Goal: Check status: Check status

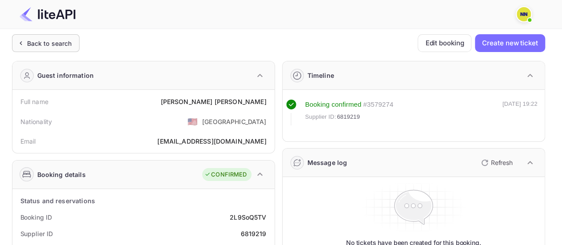
click at [49, 45] on div "Back to search" at bounding box center [49, 43] width 45 height 9
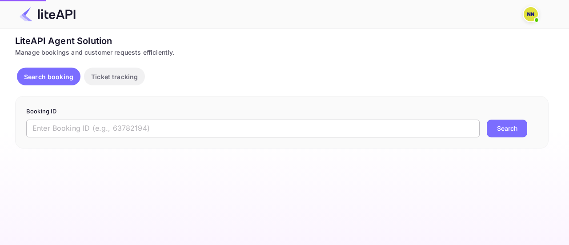
click at [159, 131] on input "text" at bounding box center [252, 129] width 453 height 18
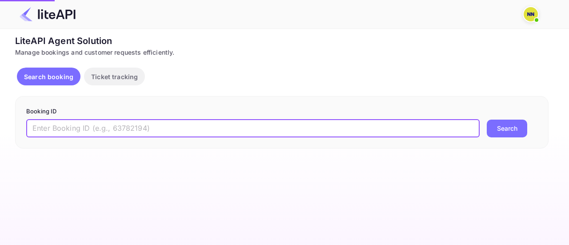
paste input "7906059"
type input "7906059"
click at [515, 127] on button "Search" at bounding box center [507, 129] width 40 height 18
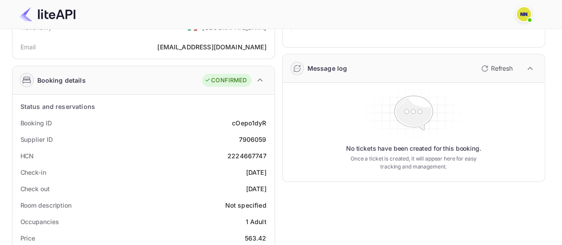
scroll to position [133, 0]
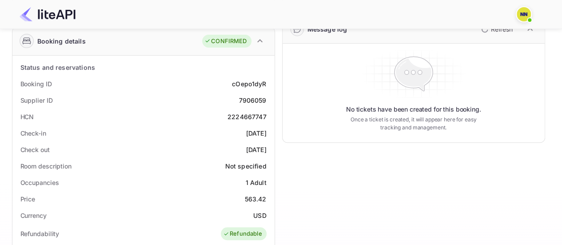
click at [245, 116] on div "2224667747" at bounding box center [247, 116] width 39 height 9
copy div "2224667747"
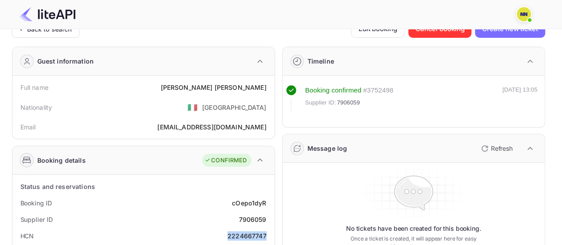
scroll to position [0, 0]
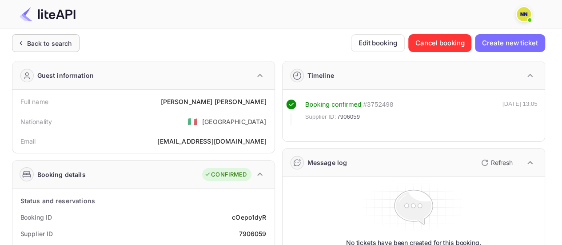
click at [37, 44] on div "Back to search" at bounding box center [49, 43] width 45 height 9
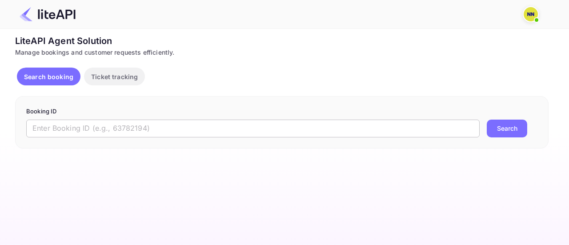
click at [202, 124] on input "text" at bounding box center [252, 129] width 453 height 18
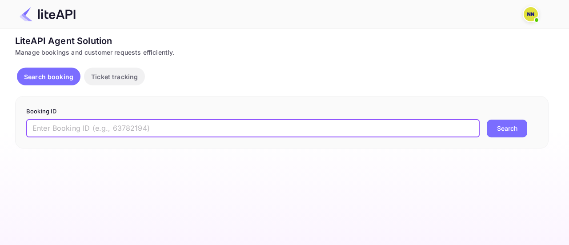
paste input "8147485"
type input "8147485"
click at [507, 129] on button "Search" at bounding box center [507, 129] width 40 height 18
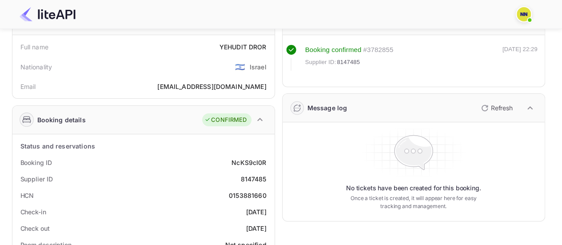
scroll to position [89, 0]
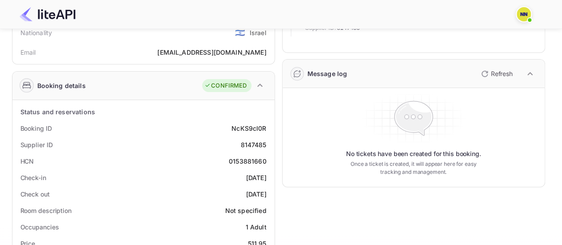
click at [257, 160] on div "0153881660" at bounding box center [248, 160] width 38 height 9
copy div "0153881660"
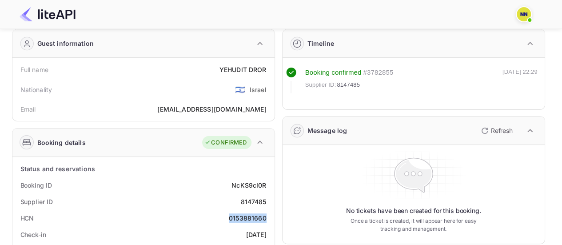
scroll to position [0, 0]
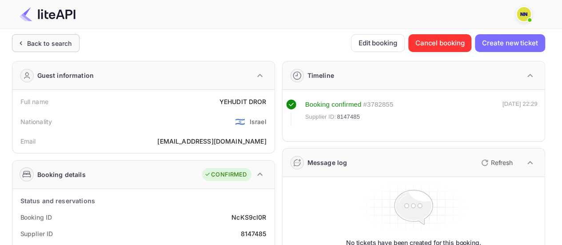
click at [54, 48] on div "Back to search" at bounding box center [46, 43] width 68 height 18
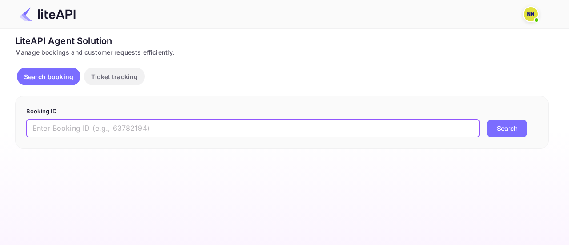
click at [100, 136] on input "text" at bounding box center [252, 129] width 453 height 18
paste input "6846435"
type input "6846435"
click at [512, 123] on button "Search" at bounding box center [507, 129] width 40 height 18
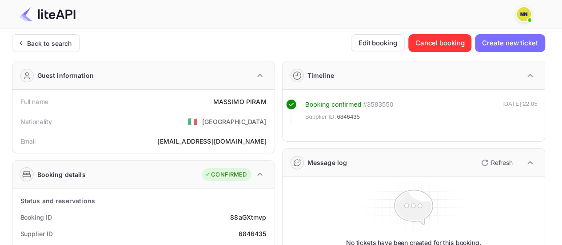
click at [201, 120] on div "Nationality 🇮🇹 [DEMOGRAPHIC_DATA]" at bounding box center [143, 121] width 255 height 23
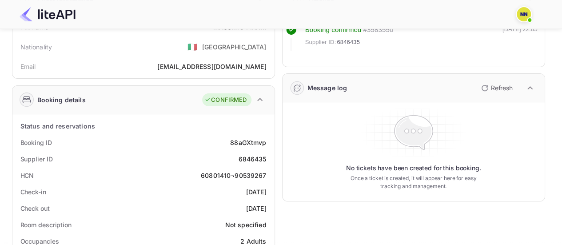
scroll to position [89, 0]
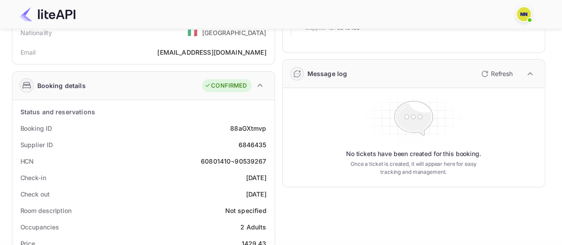
click at [256, 158] on div "60801410¬90539267" at bounding box center [234, 160] width 66 height 9
copy div "60801410¬90539267"
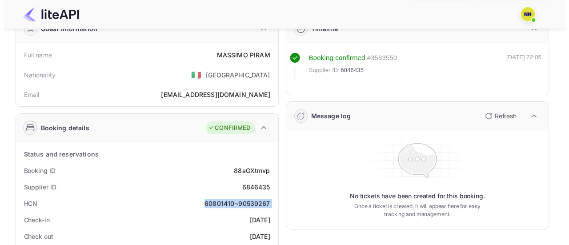
scroll to position [0, 0]
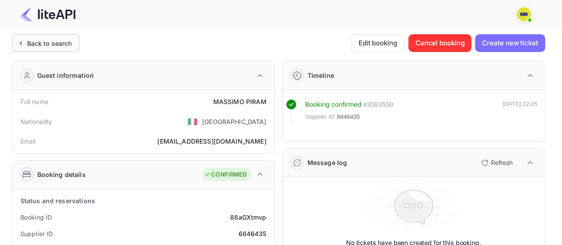
click at [42, 44] on div "Back to search" at bounding box center [49, 43] width 45 height 9
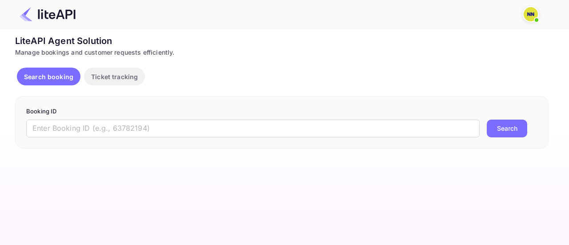
drag, startPoint x: 128, startPoint y: 101, endPoint x: 120, endPoint y: 107, distance: 9.9
click at [122, 107] on div "Booking ID ​ Search" at bounding box center [281, 122] width 533 height 52
